Goal: Find specific page/section: Find specific page/section

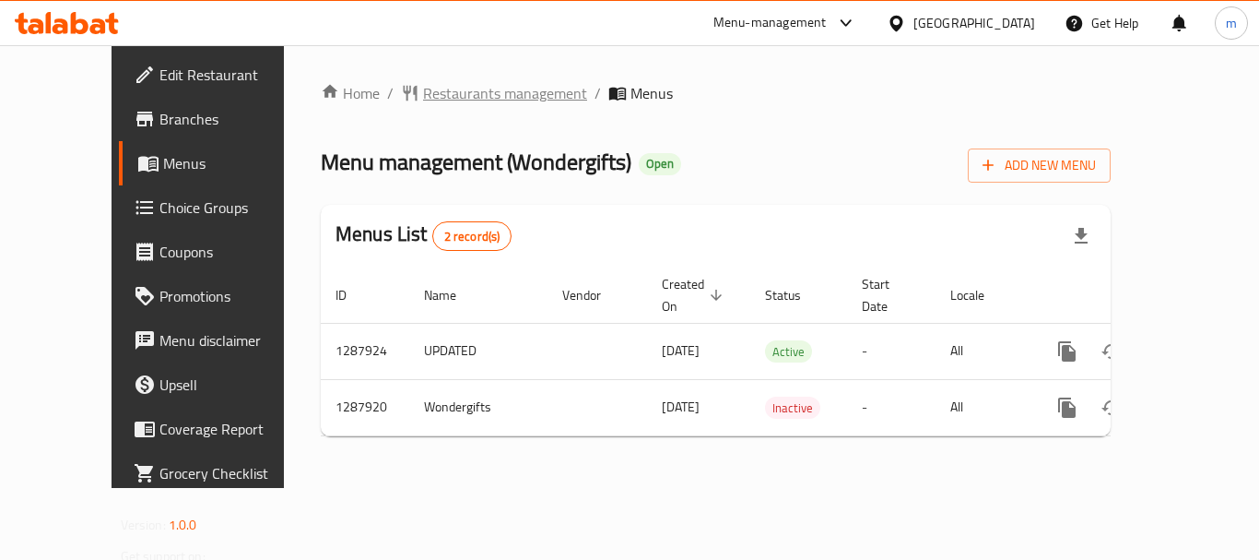
click at [429, 88] on span "Restaurants management" at bounding box center [505, 93] width 164 height 22
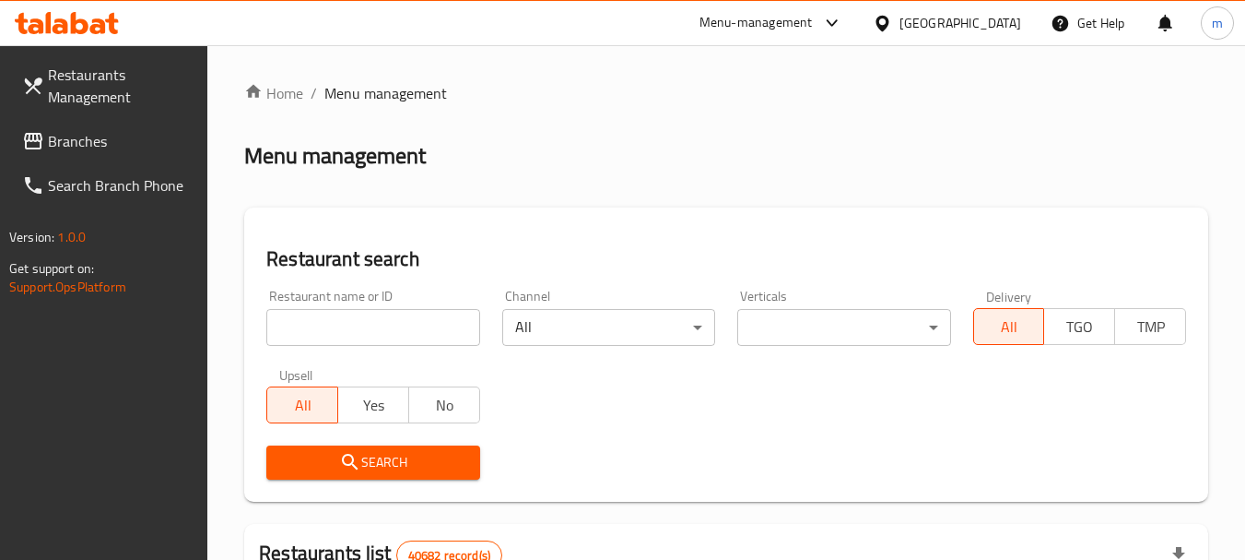
click at [371, 324] on input "search" at bounding box center [372, 327] width 213 height 37
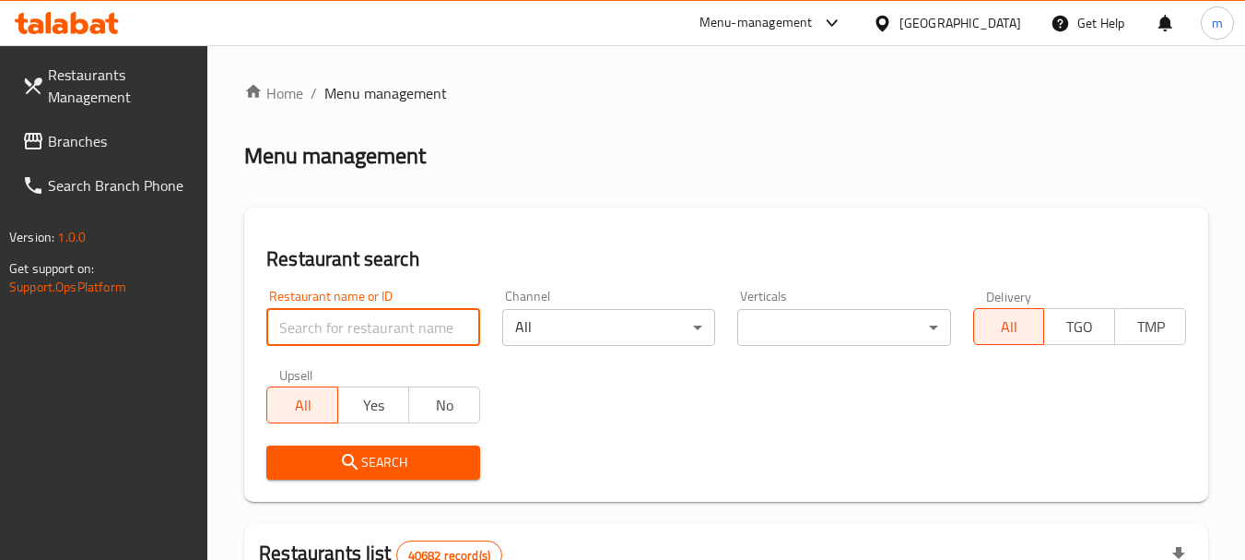
paste input "696833"
type input "696833"
click button "Search" at bounding box center [372, 462] width 213 height 34
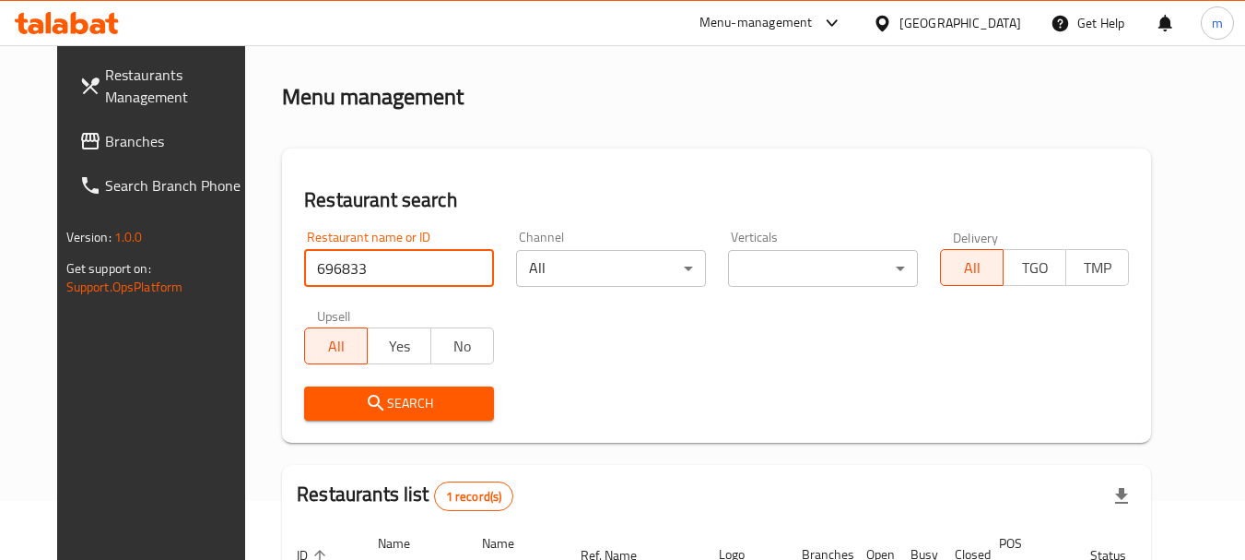
scroll to position [247, 0]
